Goal: Task Accomplishment & Management: Manage account settings

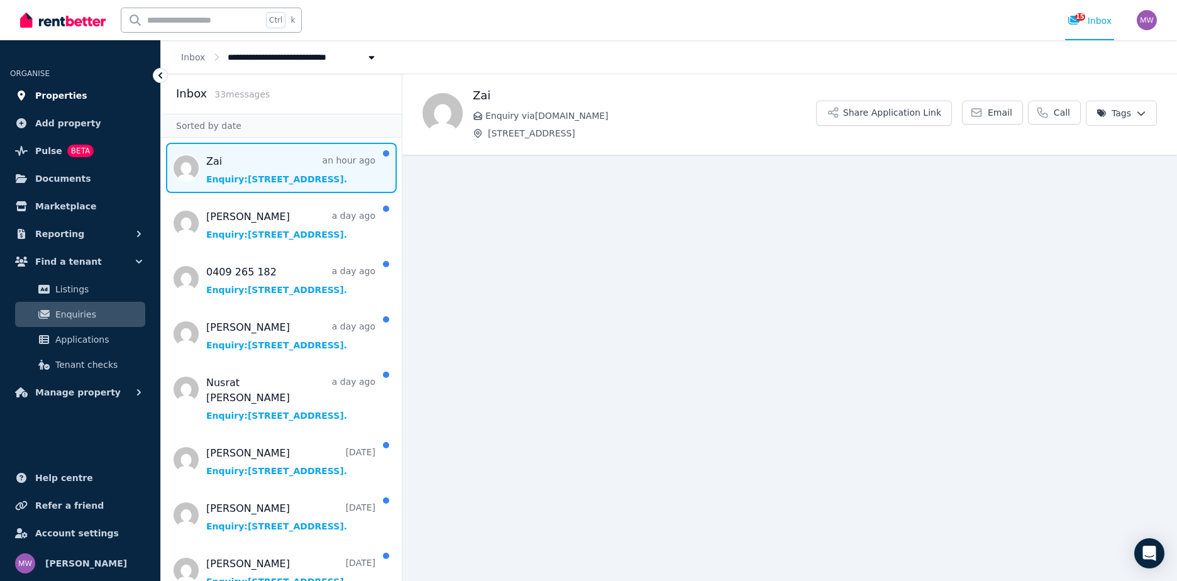
click at [65, 97] on span "Properties" at bounding box center [61, 95] width 52 height 15
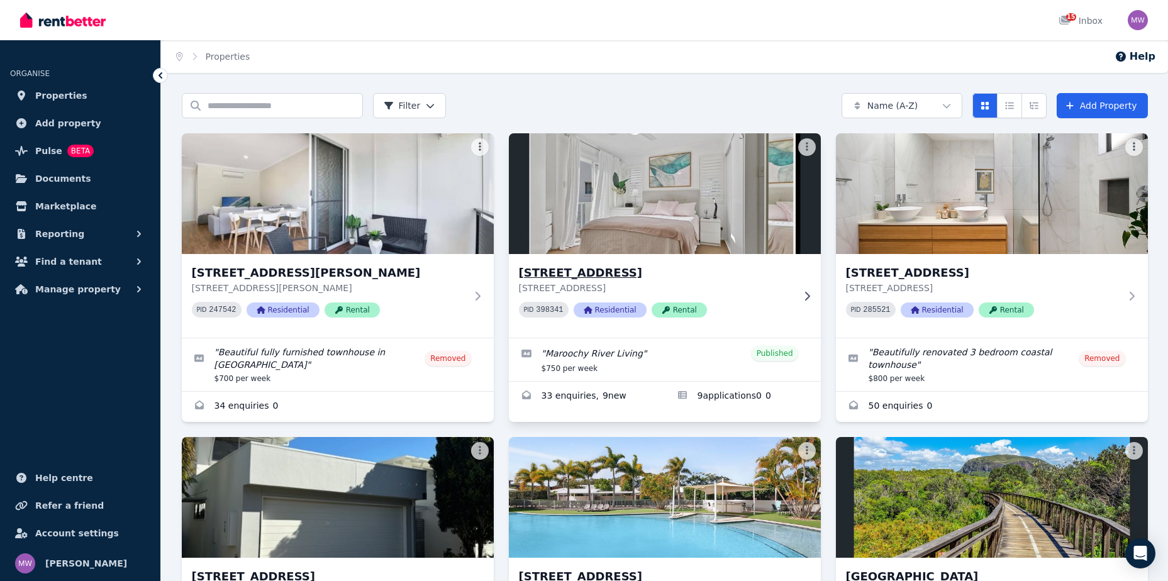
click at [613, 270] on h3 "[STREET_ADDRESS]" at bounding box center [656, 273] width 274 height 18
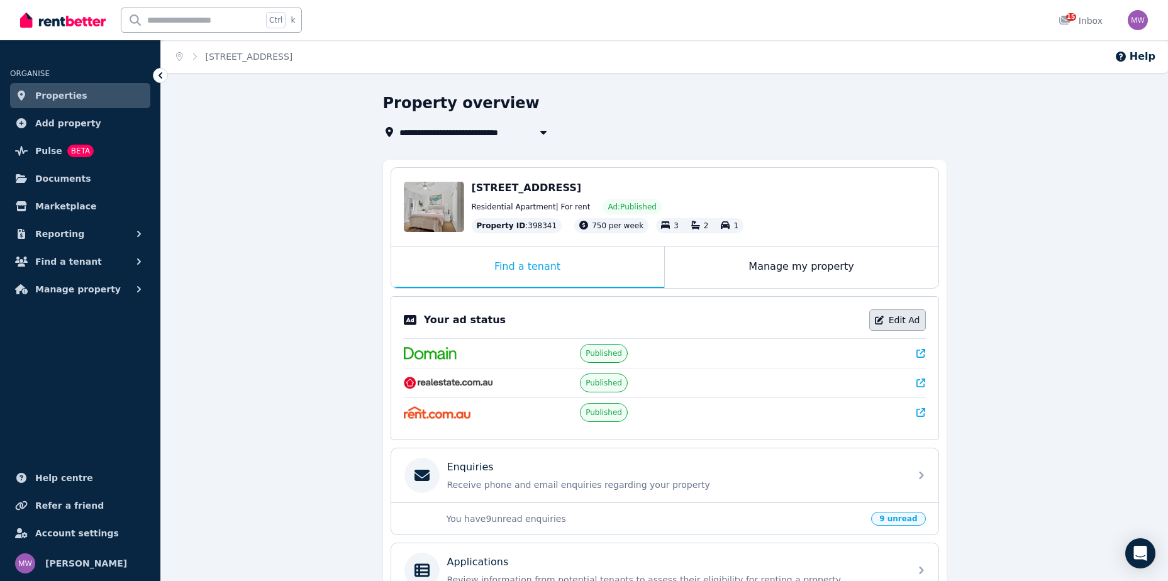
click at [907, 319] on link "Edit Ad" at bounding box center [897, 319] width 57 height 21
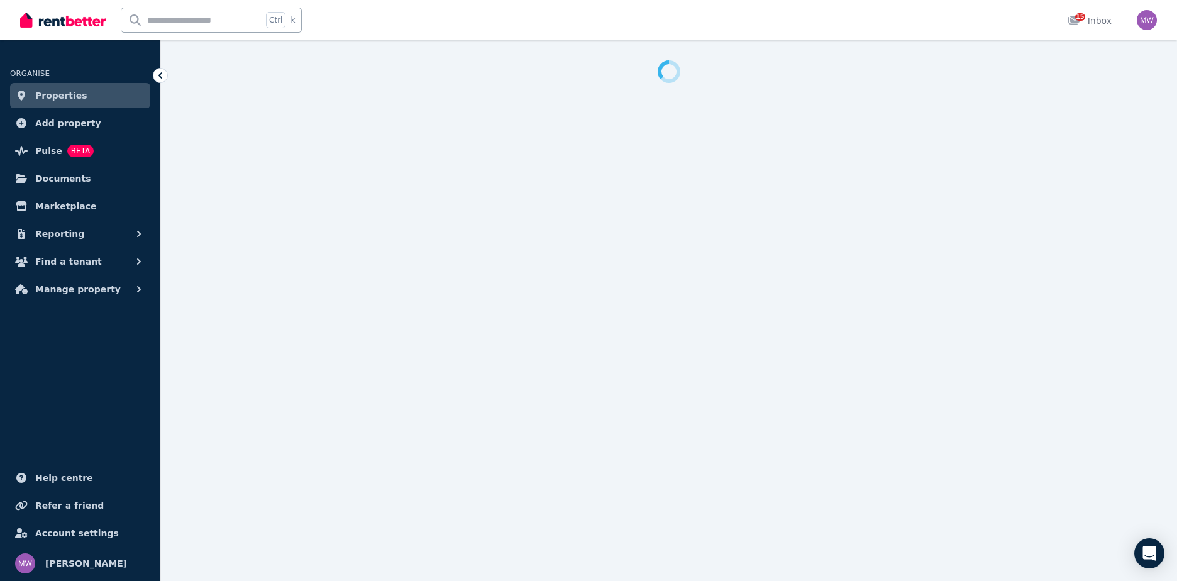
select select "**********"
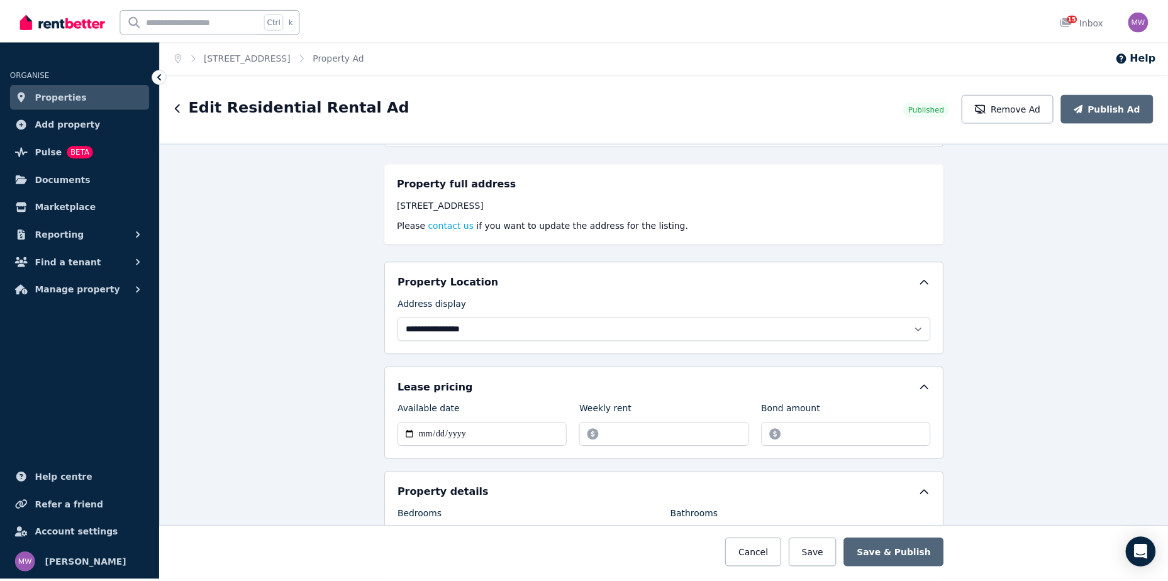
scroll to position [189, 0]
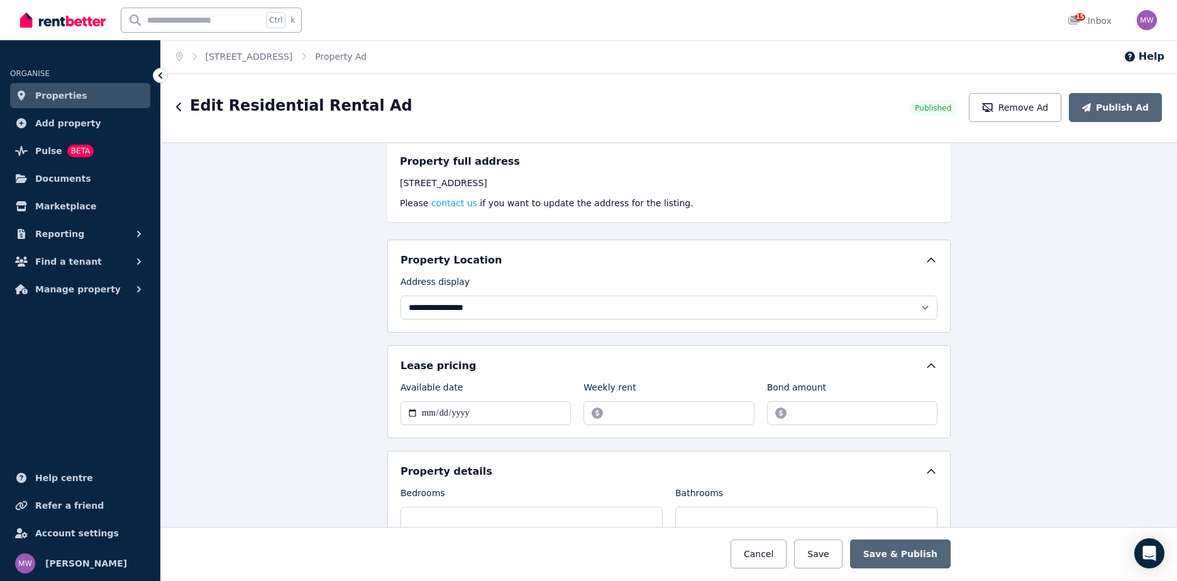
click at [1006, 125] on div "Edit Residential Rental Ad Published Remove Ad Publish Ad" at bounding box center [669, 107] width 1016 height 69
click at [994, 110] on icon "button" at bounding box center [987, 107] width 11 height 9
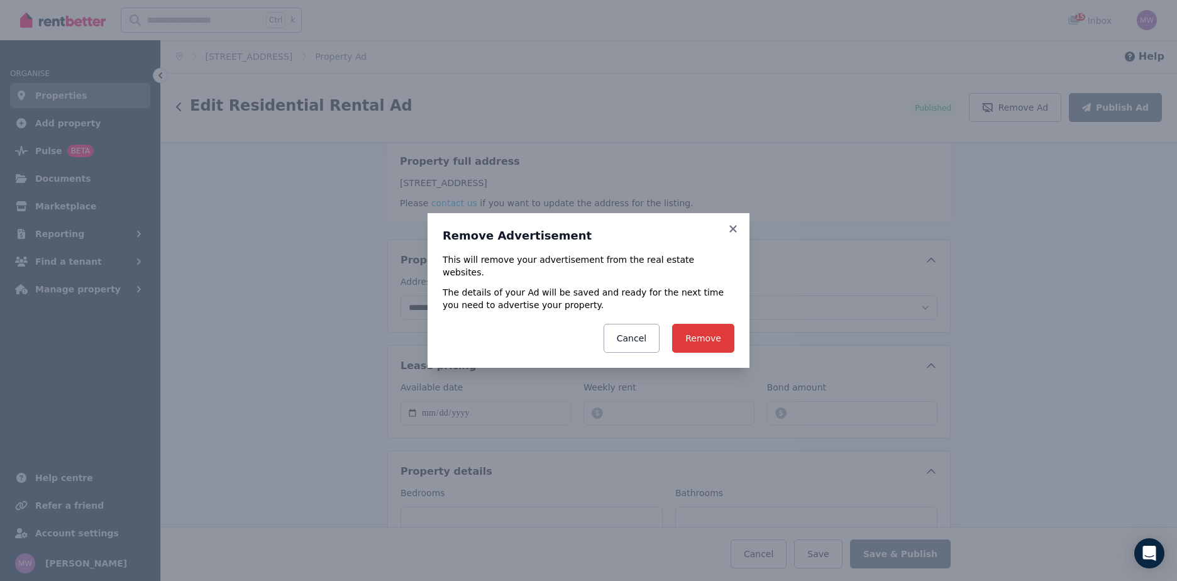
click at [711, 330] on button "Remove" at bounding box center [703, 338] width 62 height 29
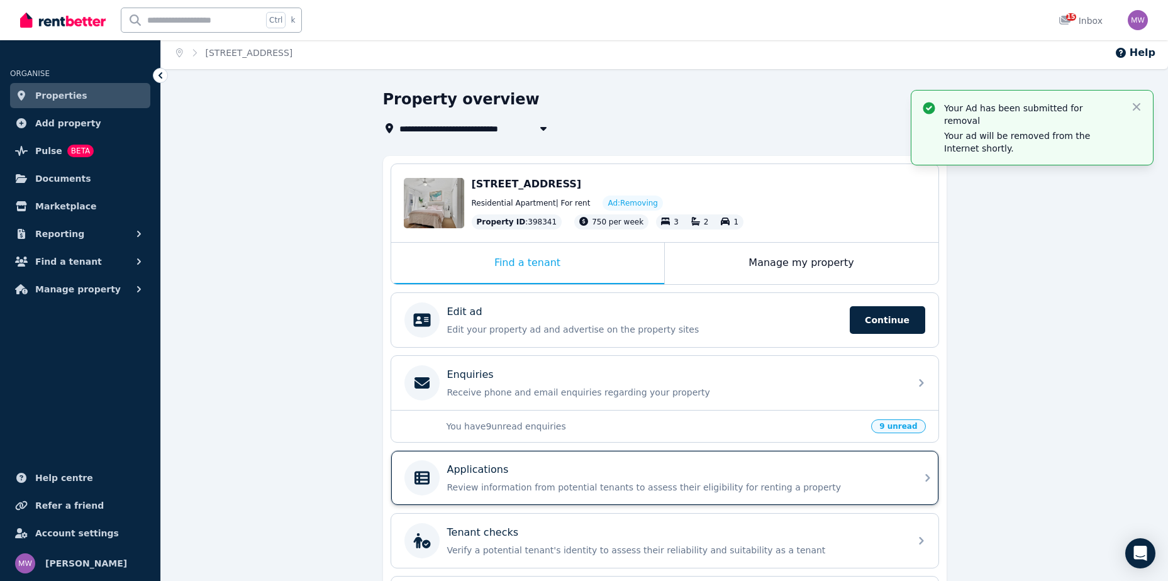
scroll to position [109, 0]
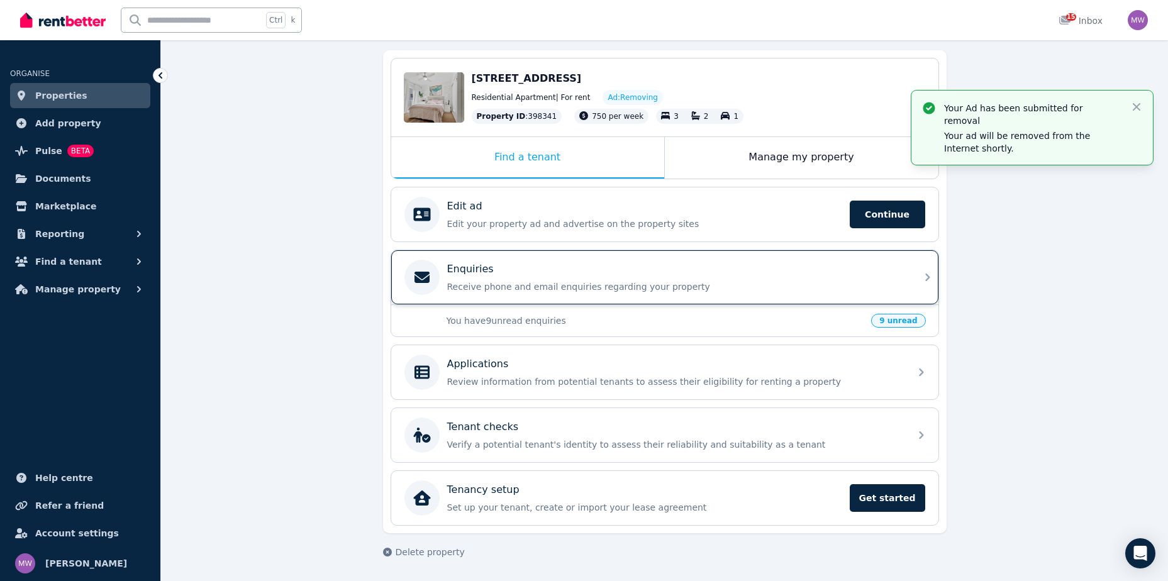
click at [468, 274] on p "Enquiries" at bounding box center [470, 269] width 47 height 15
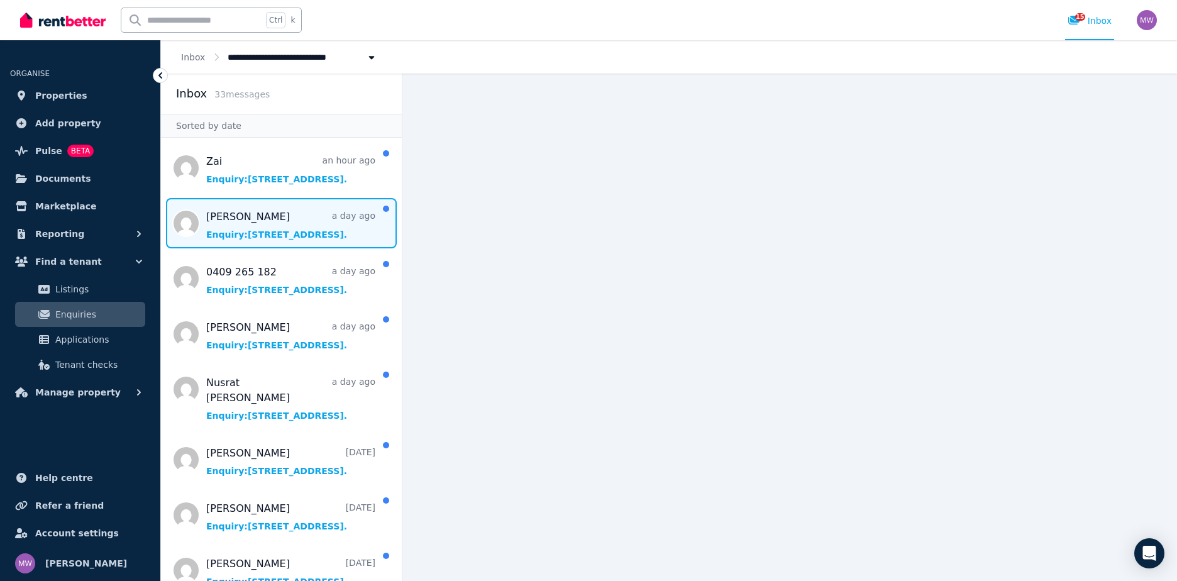
click at [273, 233] on span "Message list" at bounding box center [281, 223] width 241 height 50
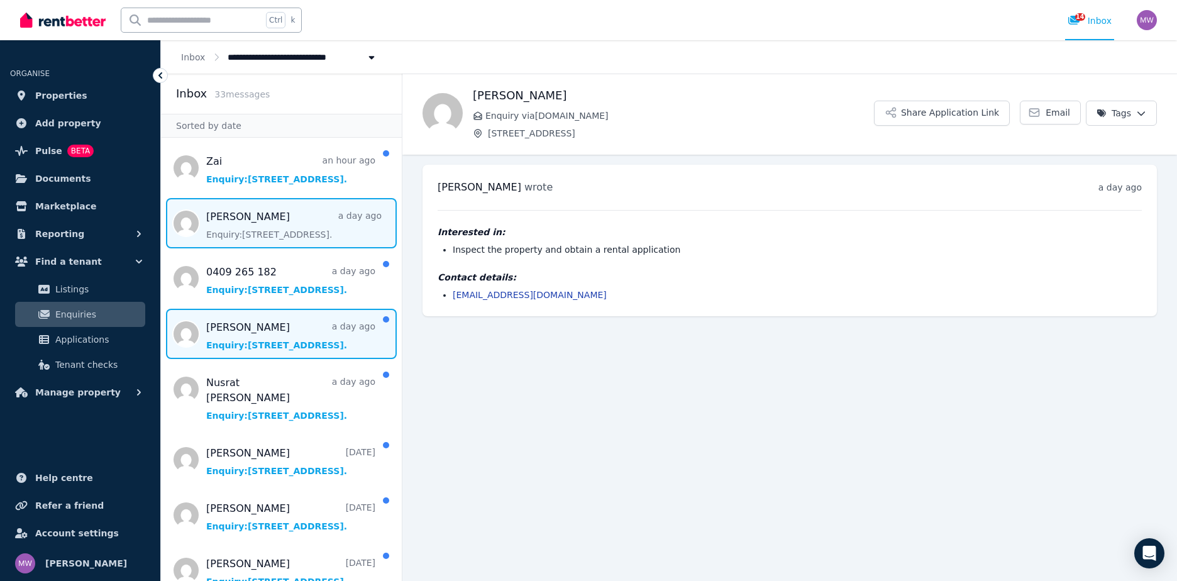
click at [269, 340] on span "Message list" at bounding box center [281, 334] width 241 height 50
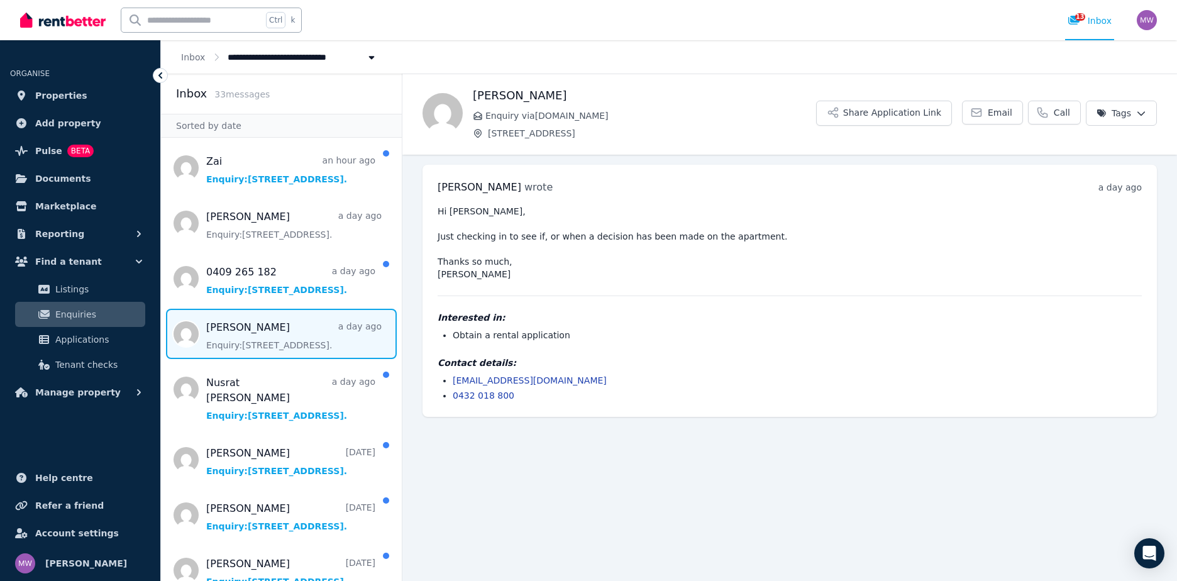
click at [517, 379] on link "[EMAIL_ADDRESS][DOMAIN_NAME]" at bounding box center [530, 380] width 154 height 10
